Goal: Task Accomplishment & Management: Manage account settings

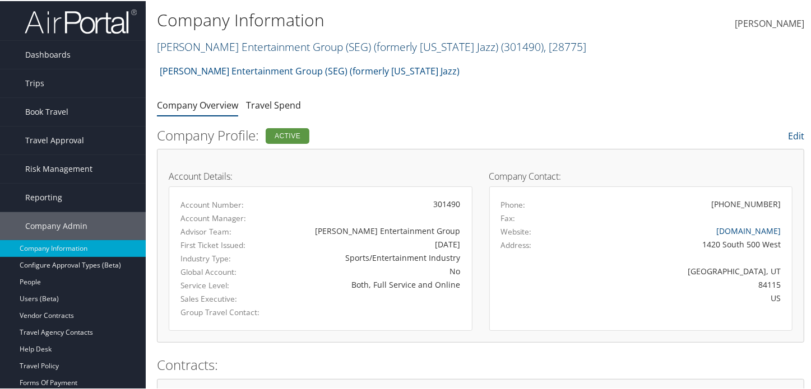
click at [543, 47] on span ", [ 28775 ]" at bounding box center [564, 45] width 43 height 15
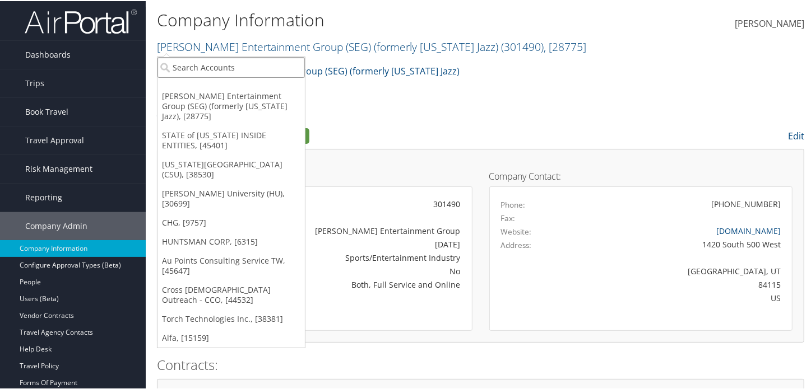
click at [226, 72] on input "search" at bounding box center [230, 66] width 147 height 21
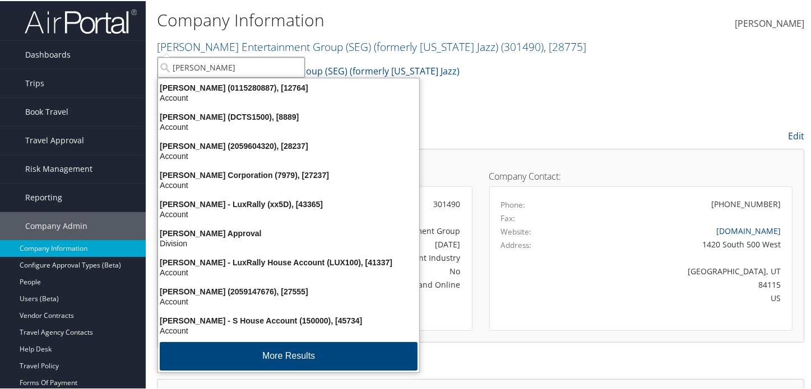
type input "david jo"
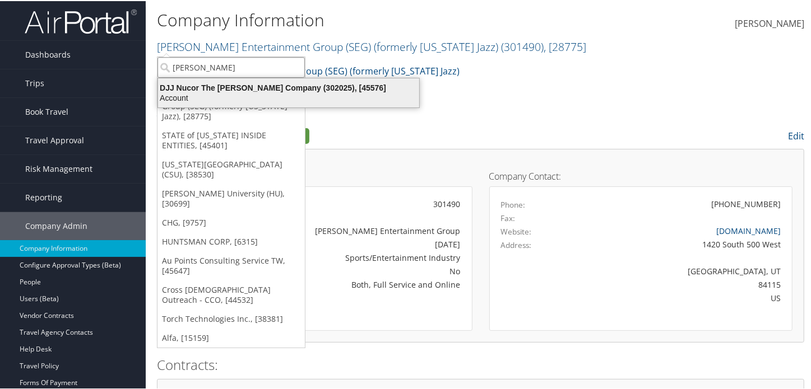
click at [220, 92] on div "Account" at bounding box center [288, 97] width 274 height 10
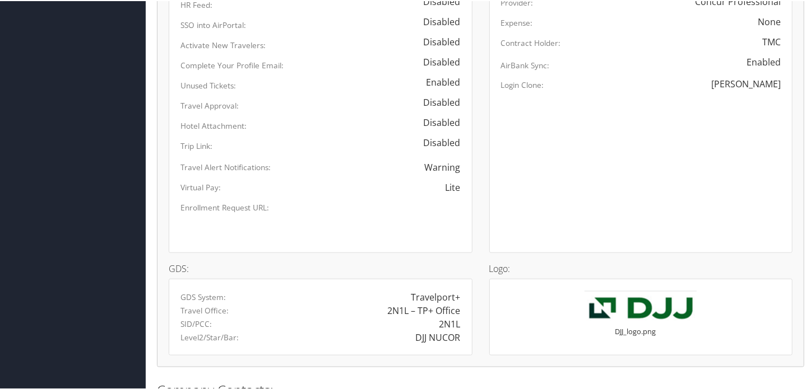
scroll to position [611, 0]
